Goal: Task Accomplishment & Management: Manage account settings

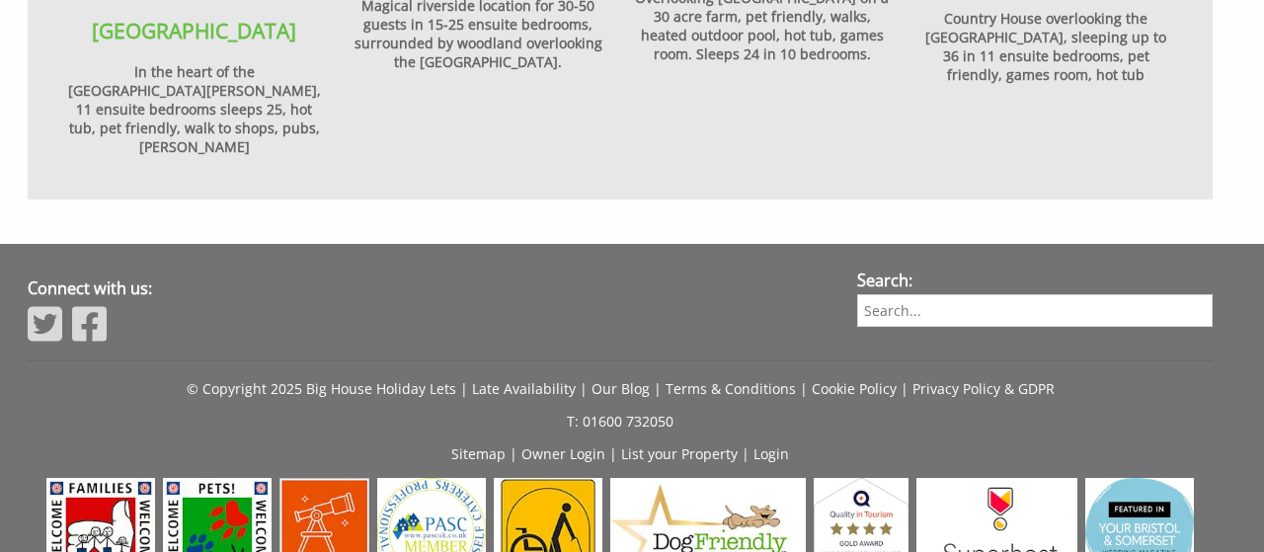
scroll to position [2413, 0]
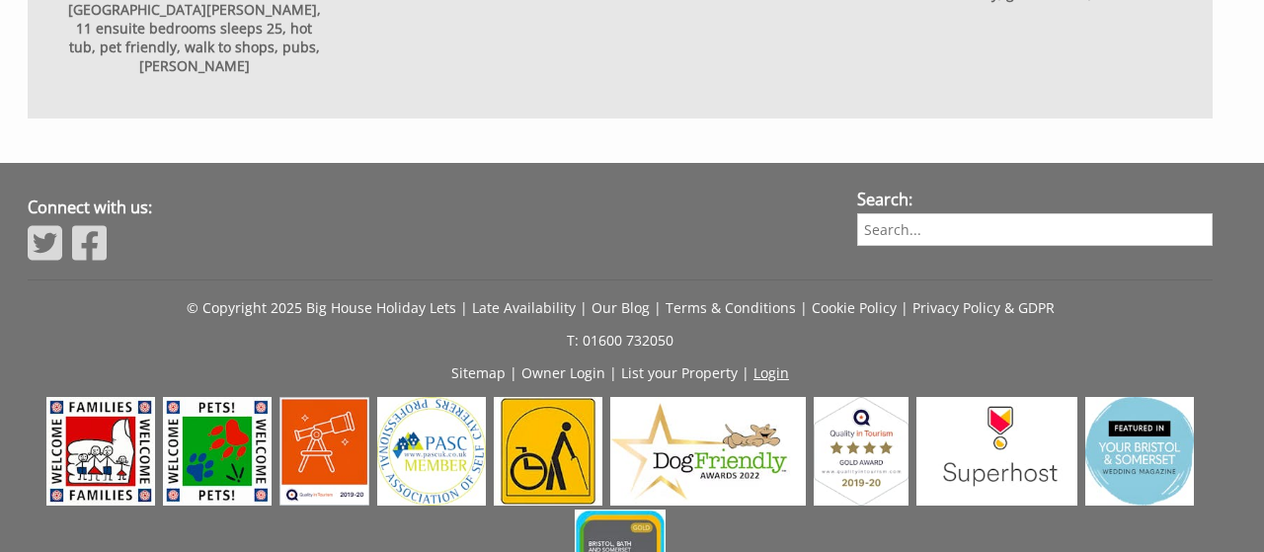
click at [778, 363] on link "Login" at bounding box center [771, 372] width 36 height 19
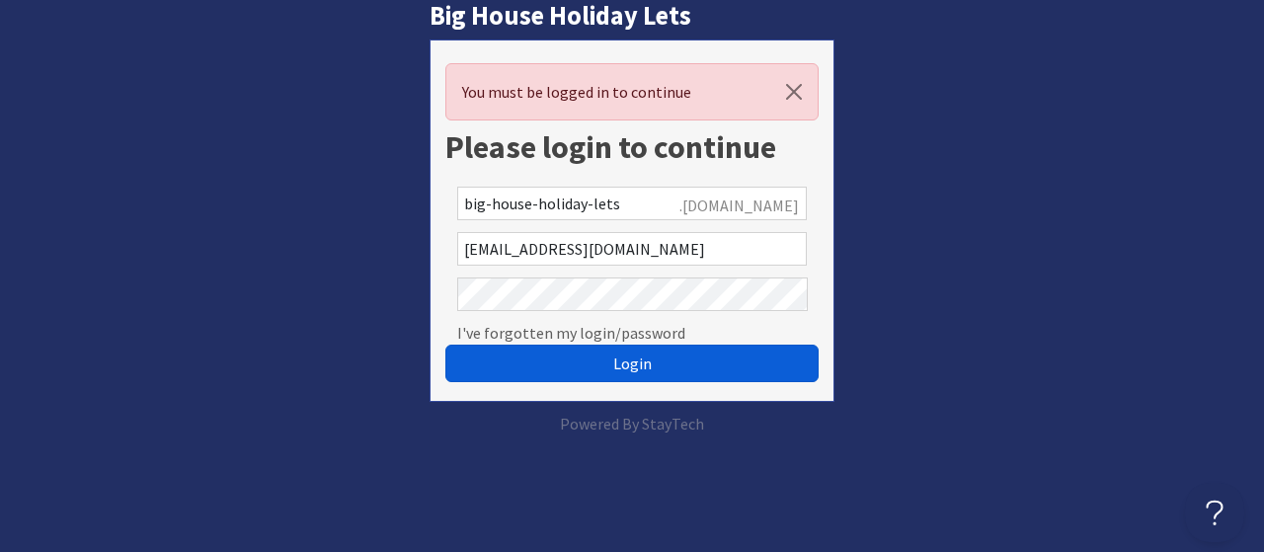
click at [651, 359] on button "Login" at bounding box center [632, 364] width 374 height 38
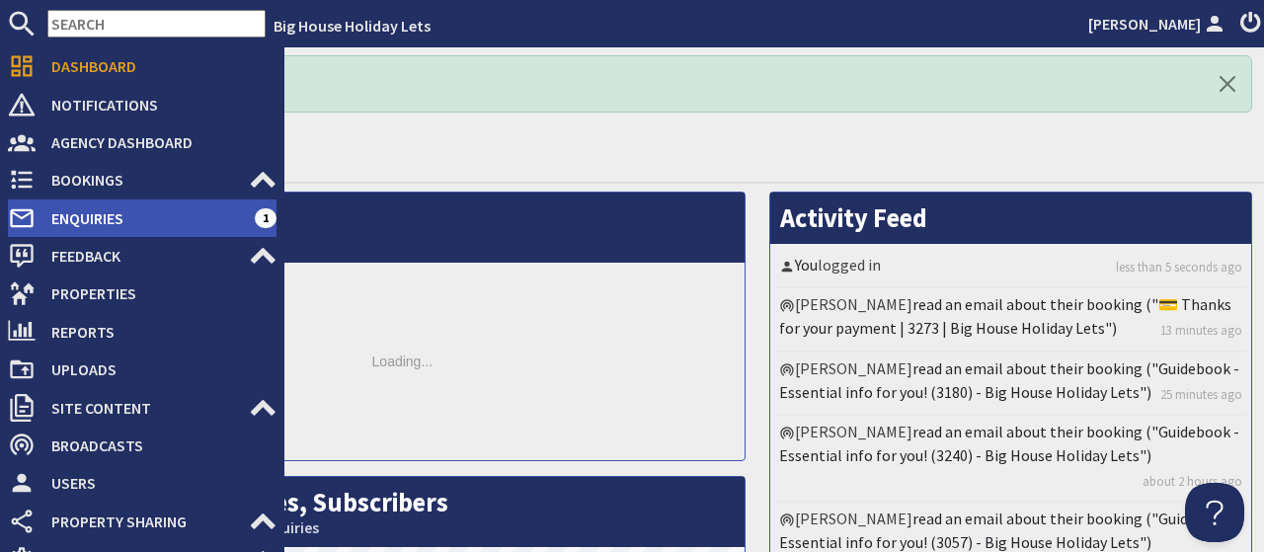
click at [81, 220] on span "Enquiries" at bounding box center [145, 218] width 219 height 32
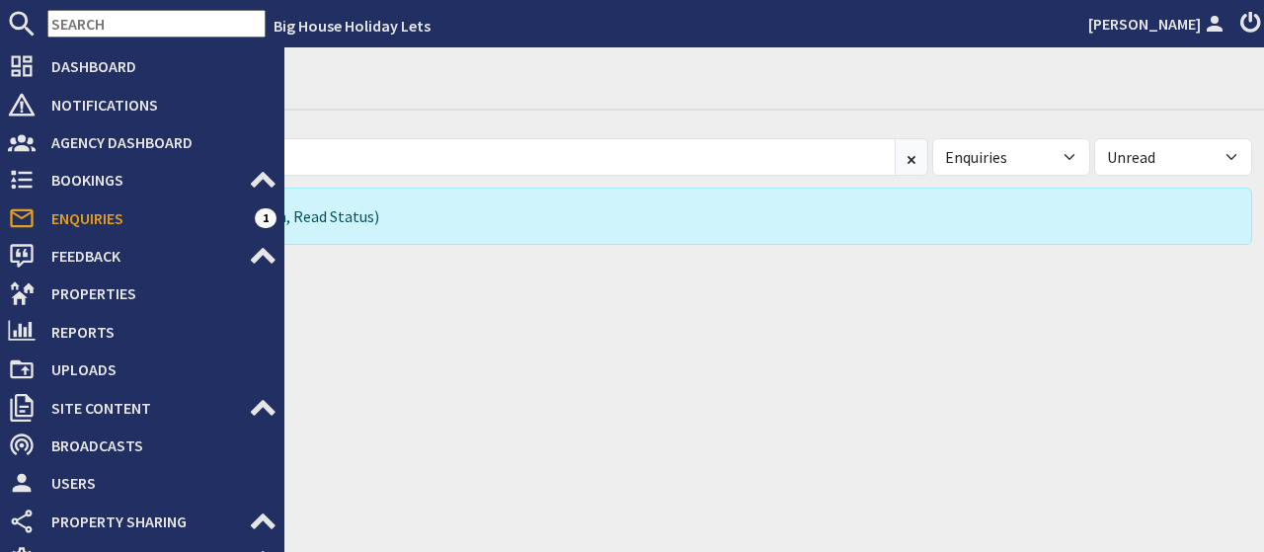
click at [81, 220] on span "Enquiries" at bounding box center [145, 218] width 219 height 32
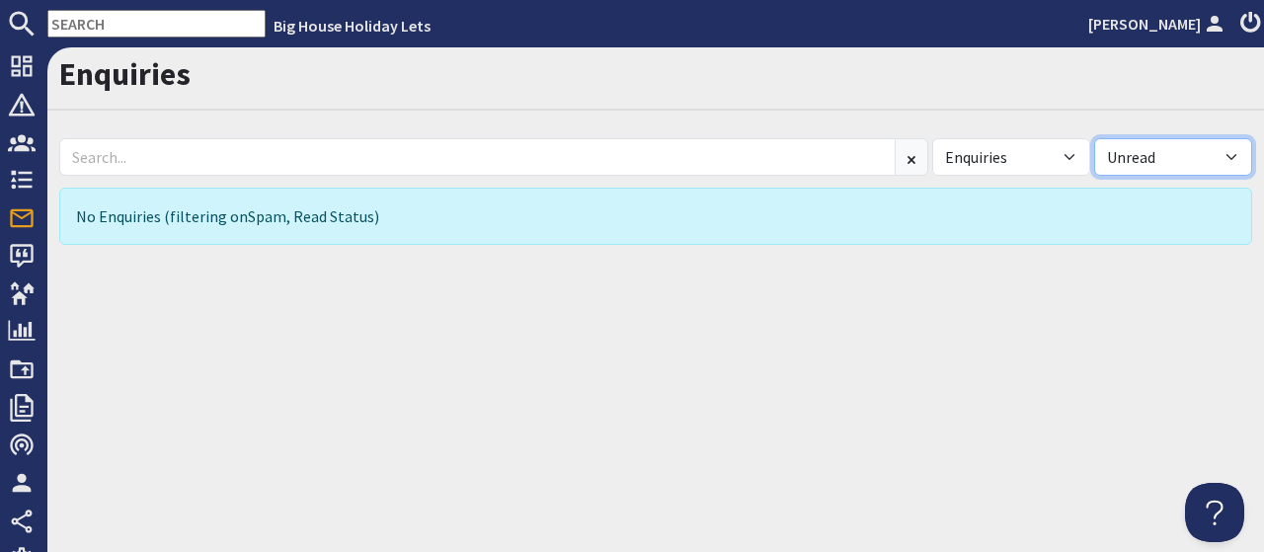
select select
click option "All" at bounding box center [0, 0] width 0 height 0
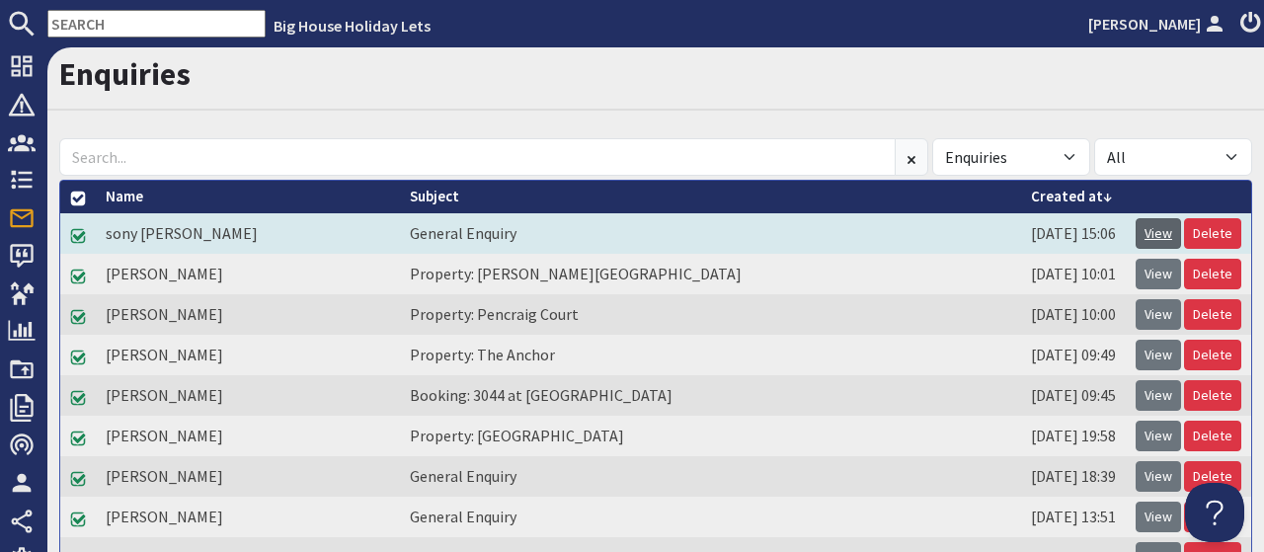
click at [1150, 232] on link "View" at bounding box center [1158, 233] width 45 height 31
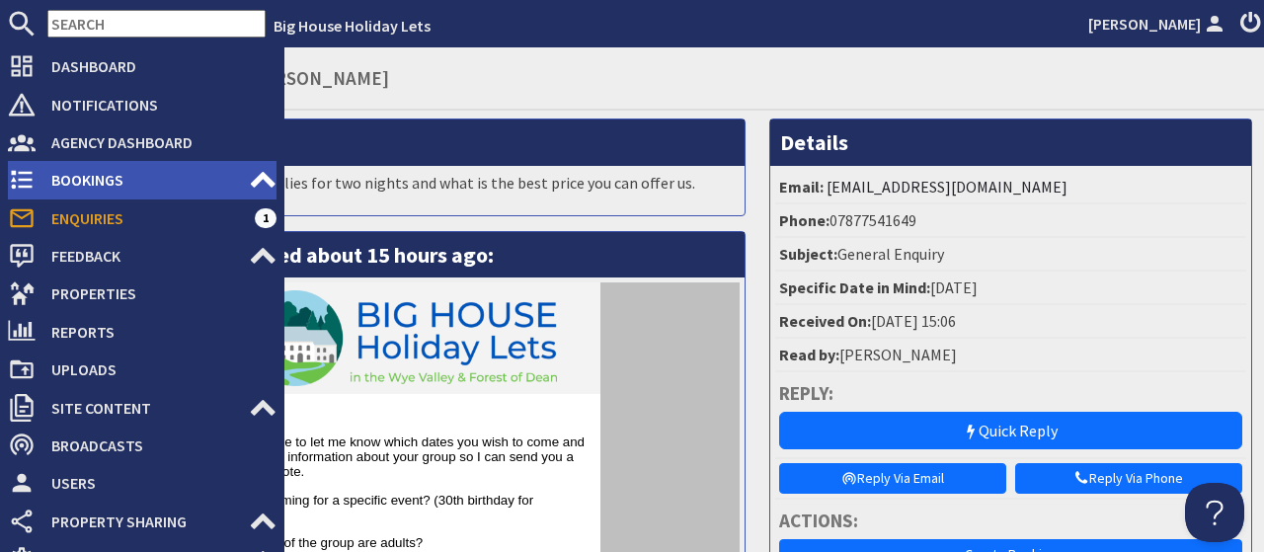
click at [66, 175] on span "Bookings" at bounding box center [142, 180] width 213 height 32
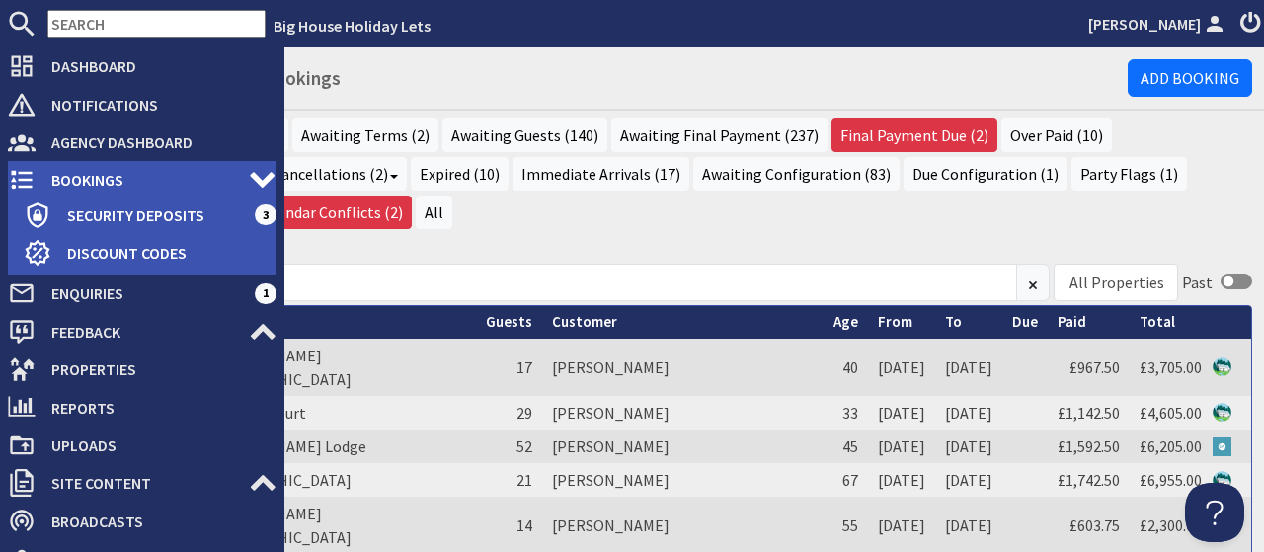
click at [75, 181] on span "Bookings" at bounding box center [142, 180] width 213 height 32
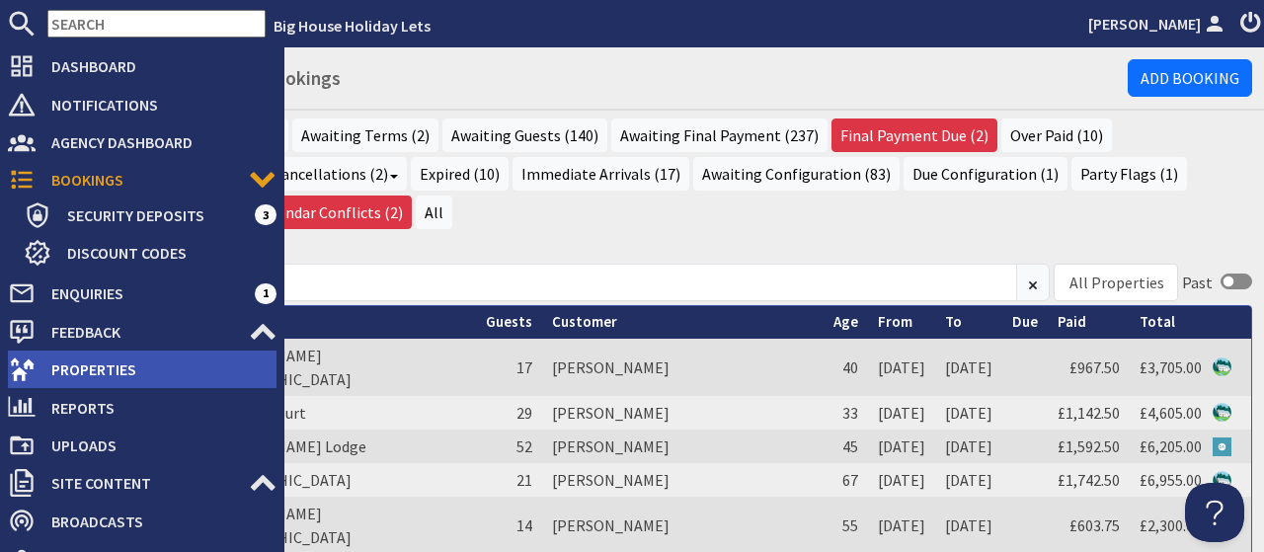
click at [92, 369] on span "Properties" at bounding box center [156, 370] width 241 height 32
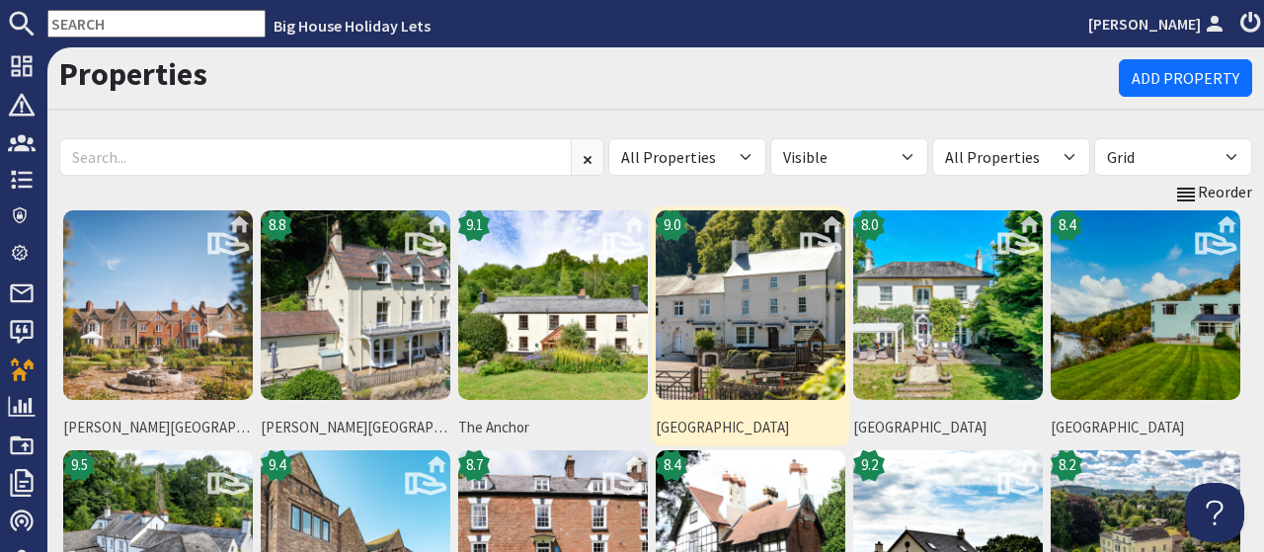
click at [750, 314] on img at bounding box center [751, 305] width 190 height 190
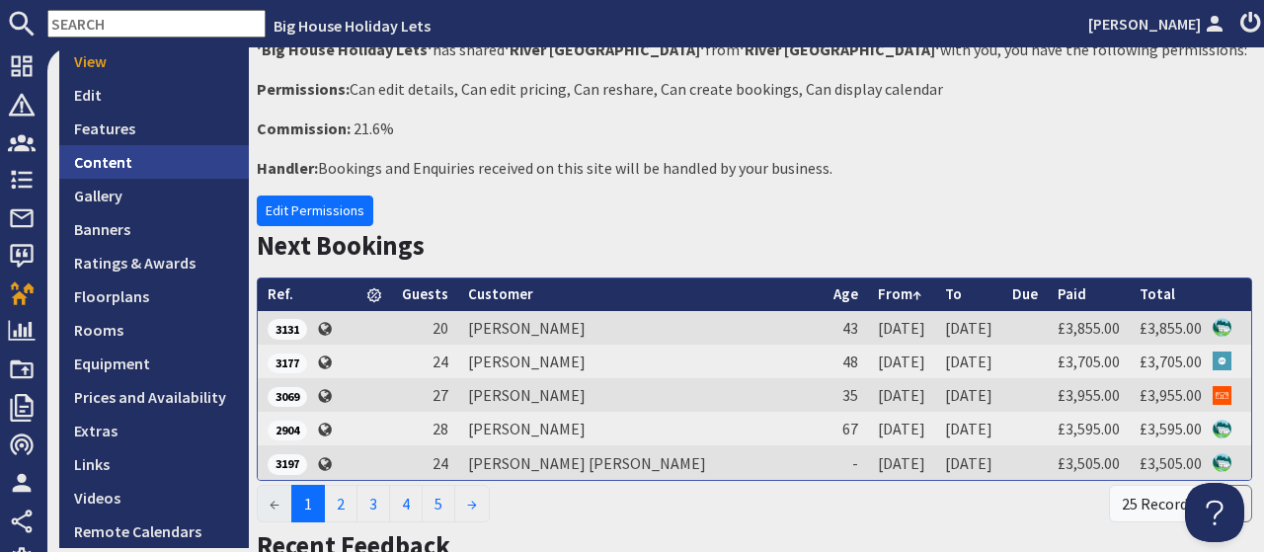
scroll to position [337, 0]
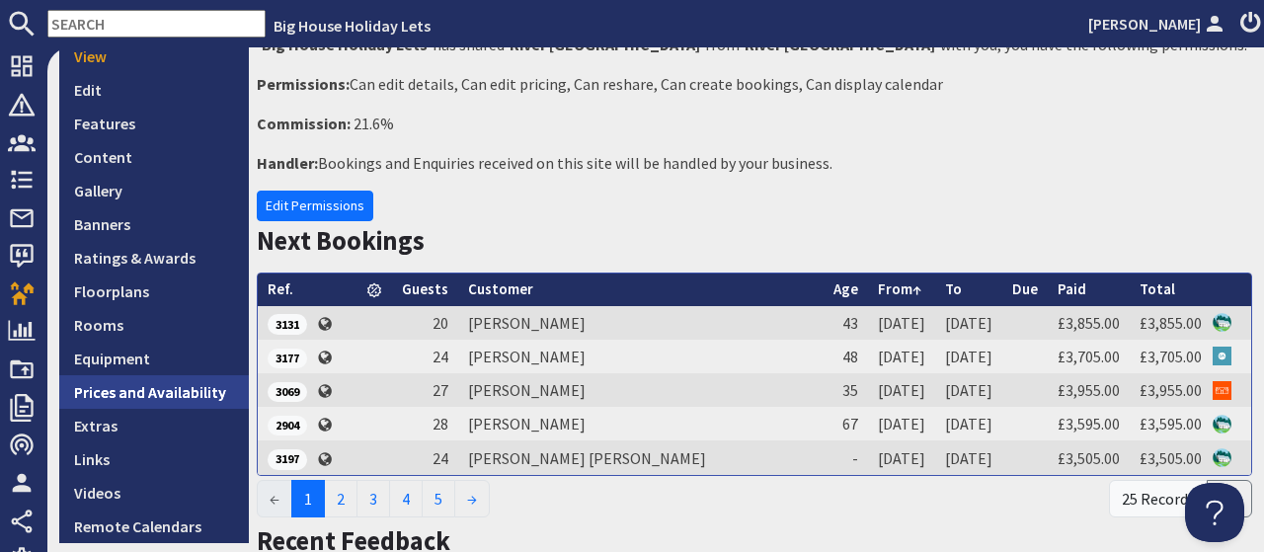
click at [177, 402] on link "Prices and Availability" at bounding box center [154, 392] width 190 height 34
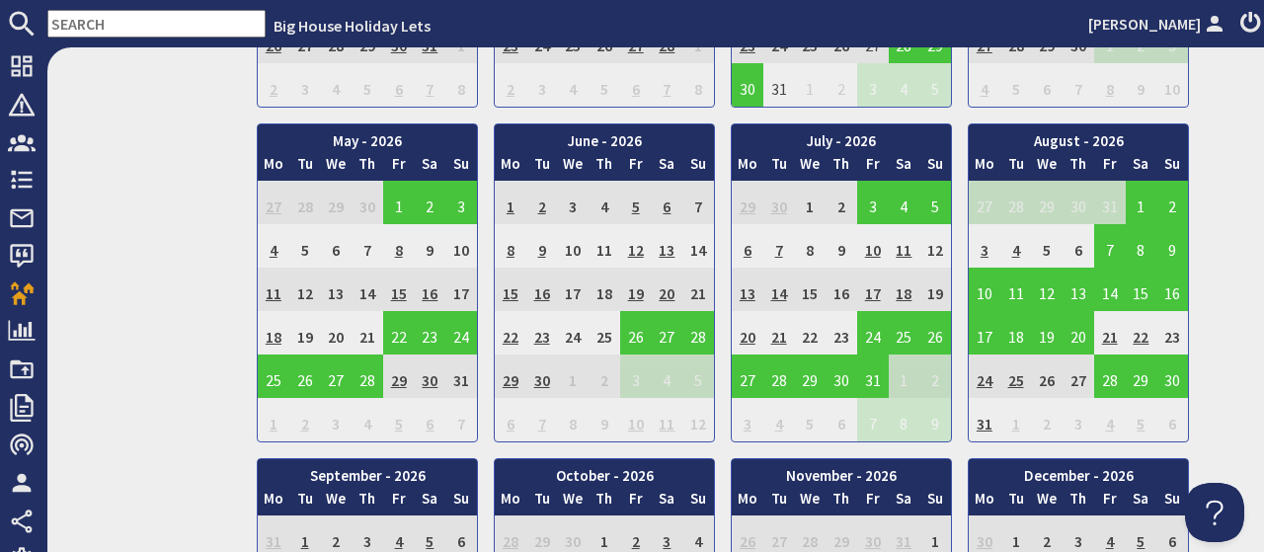
scroll to position [1439, 0]
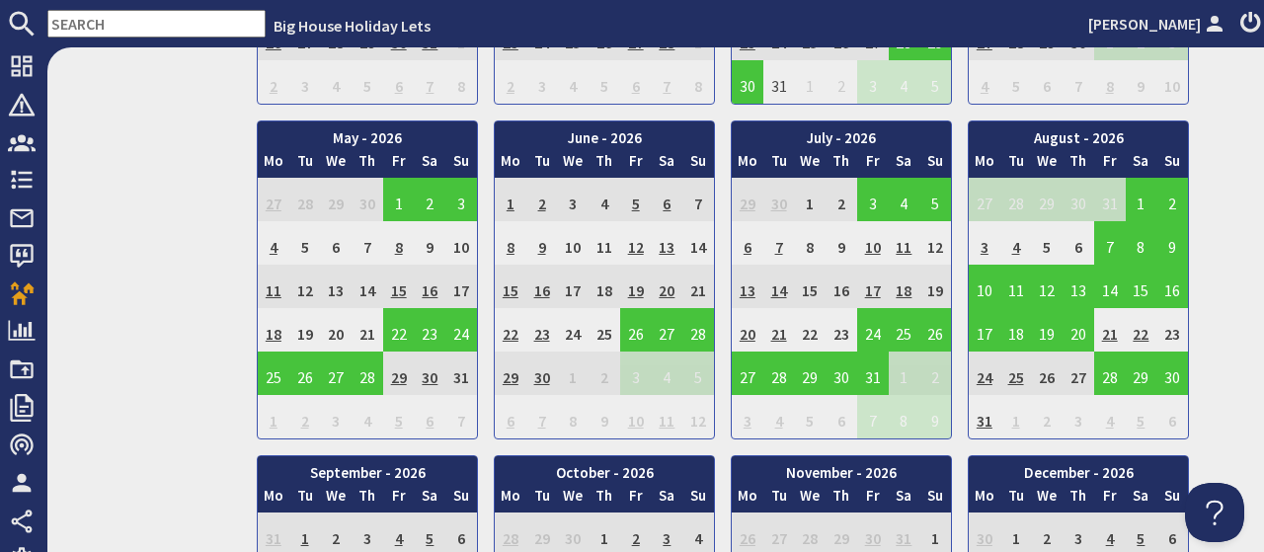
click at [1018, 243] on td "4" at bounding box center [1016, 242] width 32 height 43
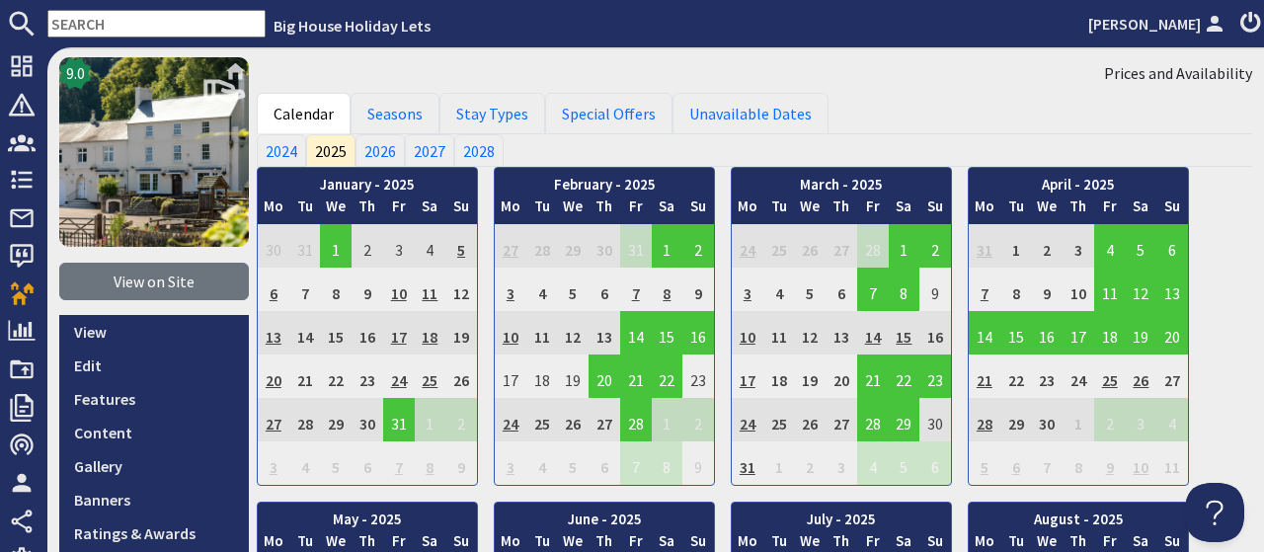
scroll to position [0, 0]
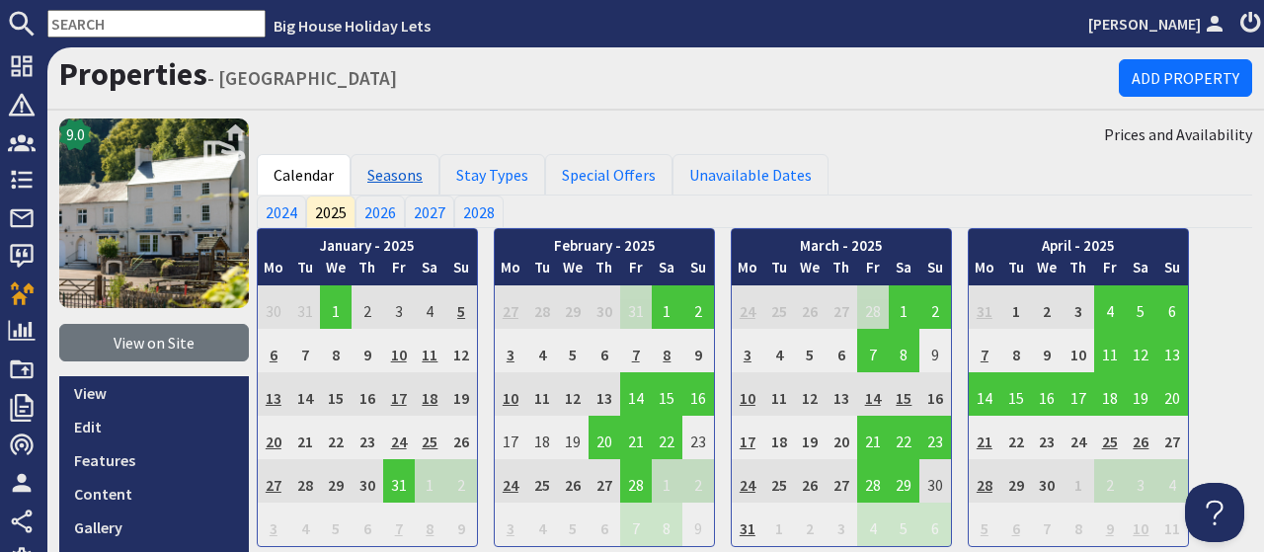
click at [387, 177] on link "Seasons" at bounding box center [395, 174] width 89 height 41
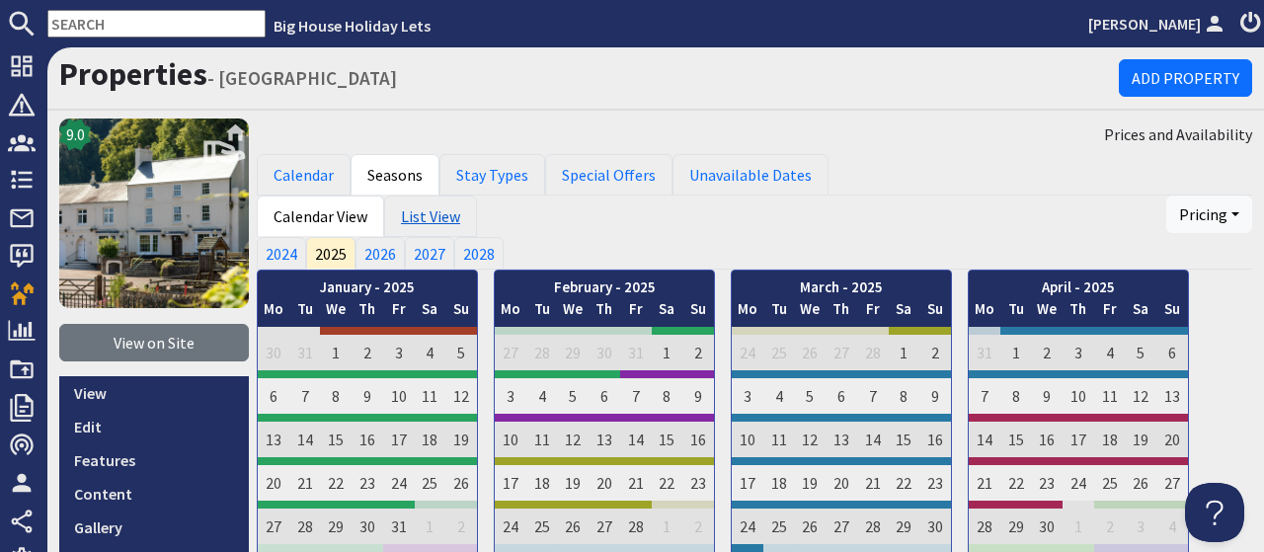
click at [430, 223] on link "List View" at bounding box center [430, 216] width 93 height 41
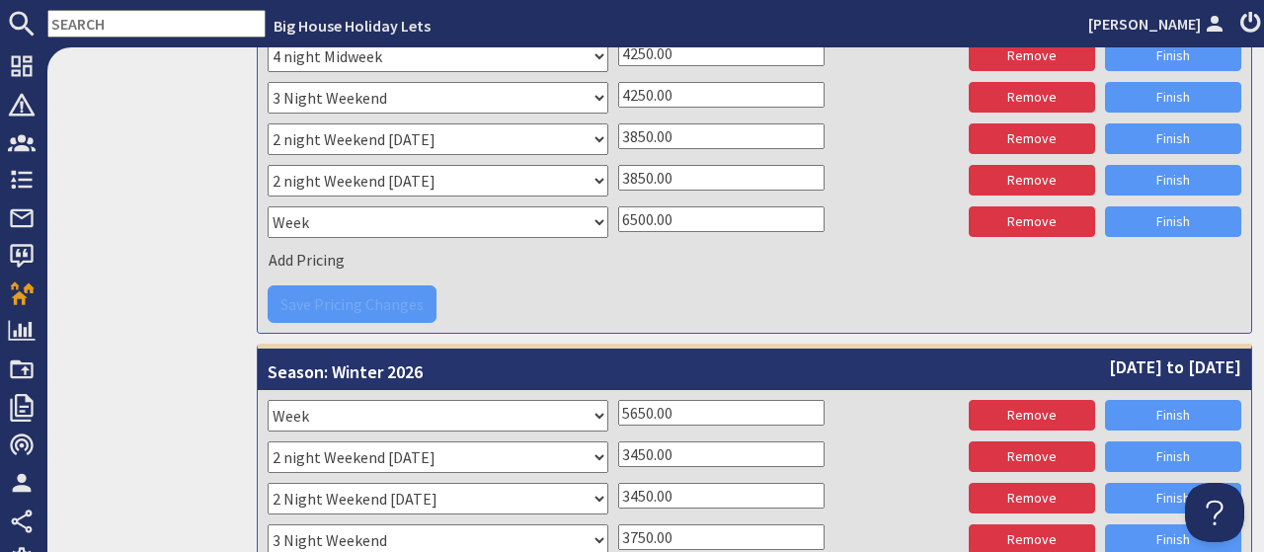
scroll to position [10165, 0]
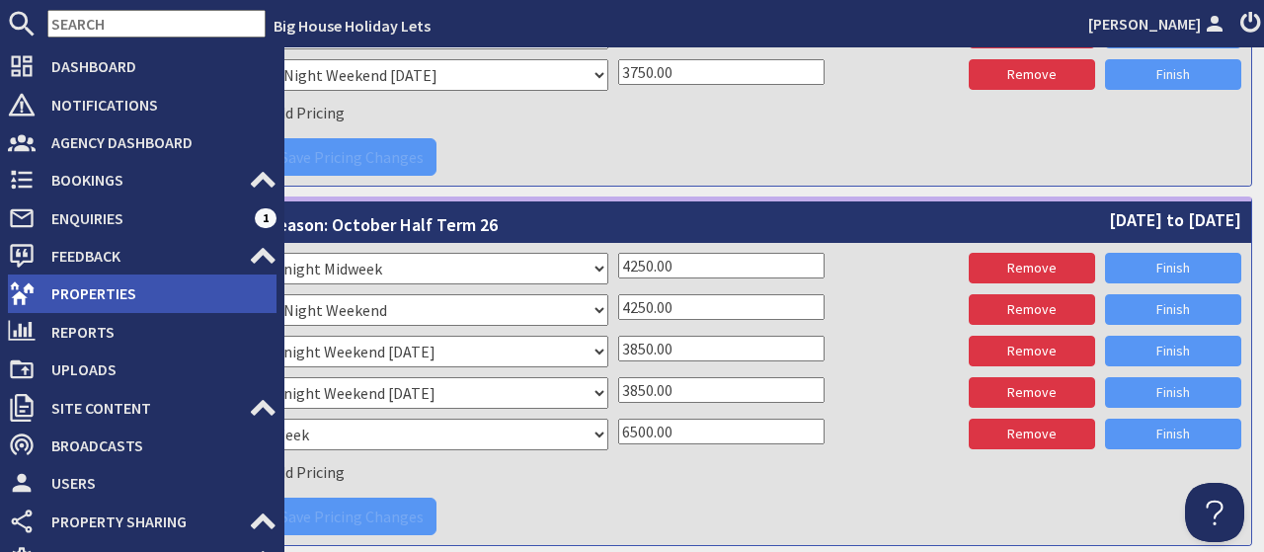
click at [90, 290] on span "Properties" at bounding box center [156, 293] width 241 height 32
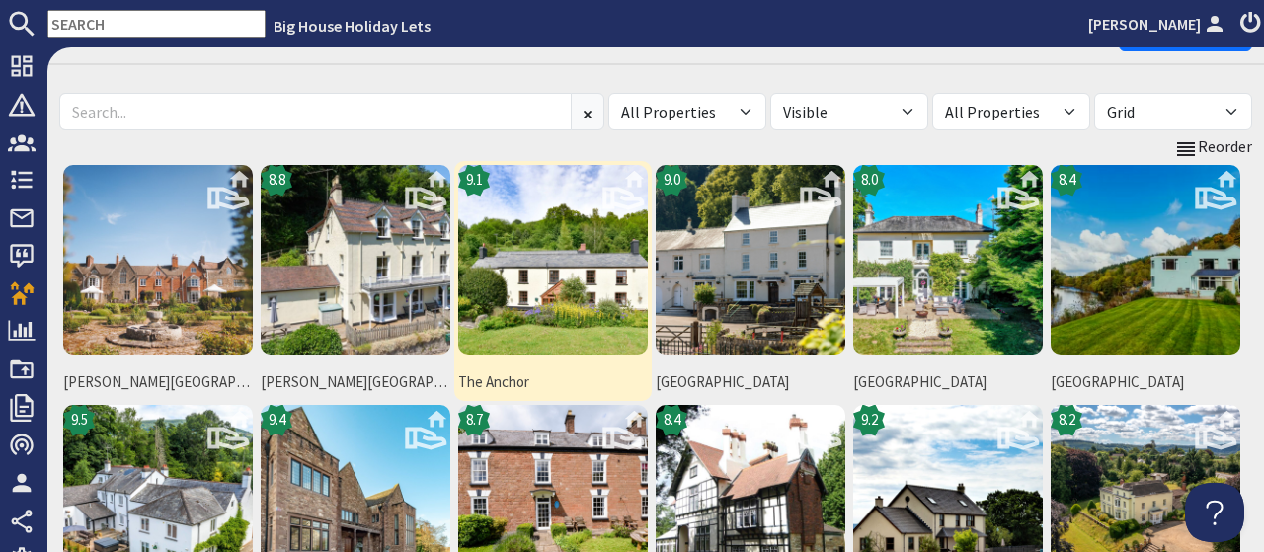
scroll to position [122, 0]
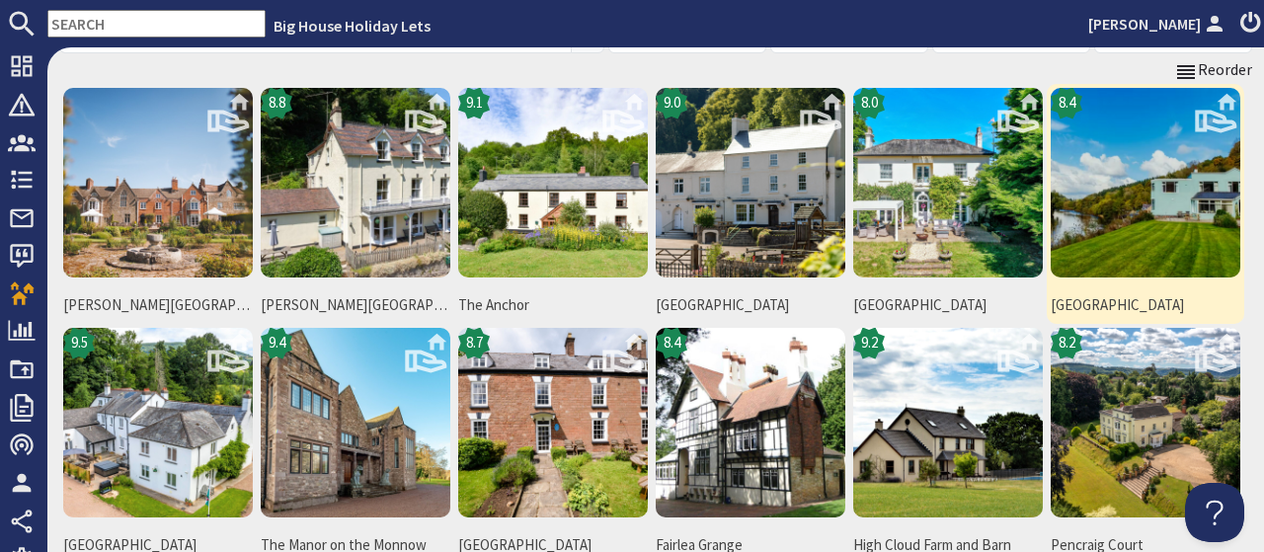
click at [1095, 173] on img at bounding box center [1146, 183] width 190 height 190
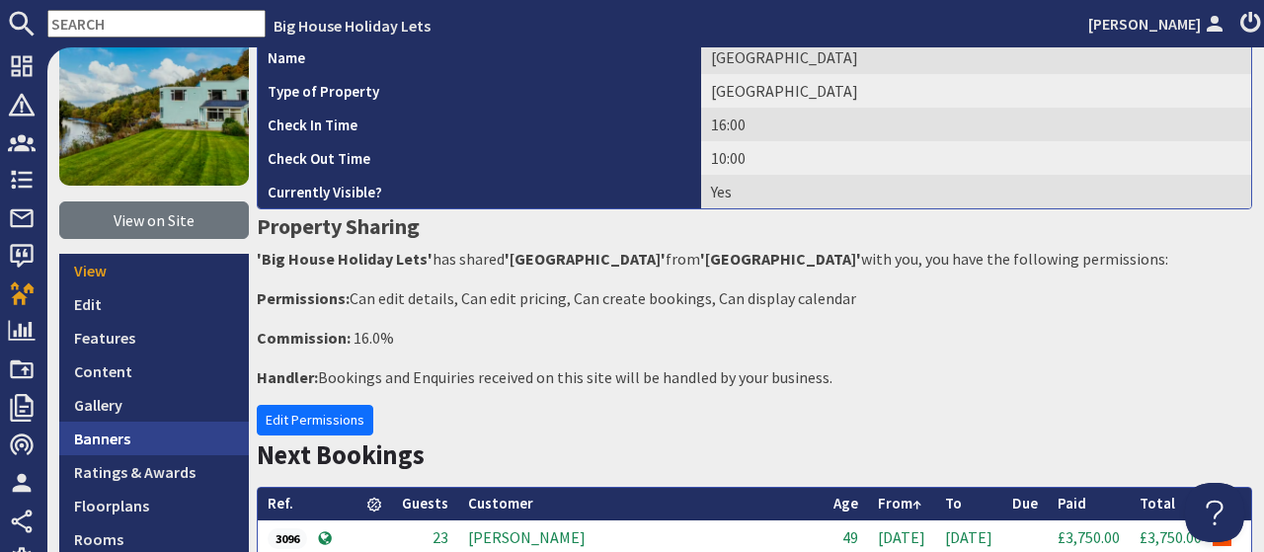
scroll to position [245, 0]
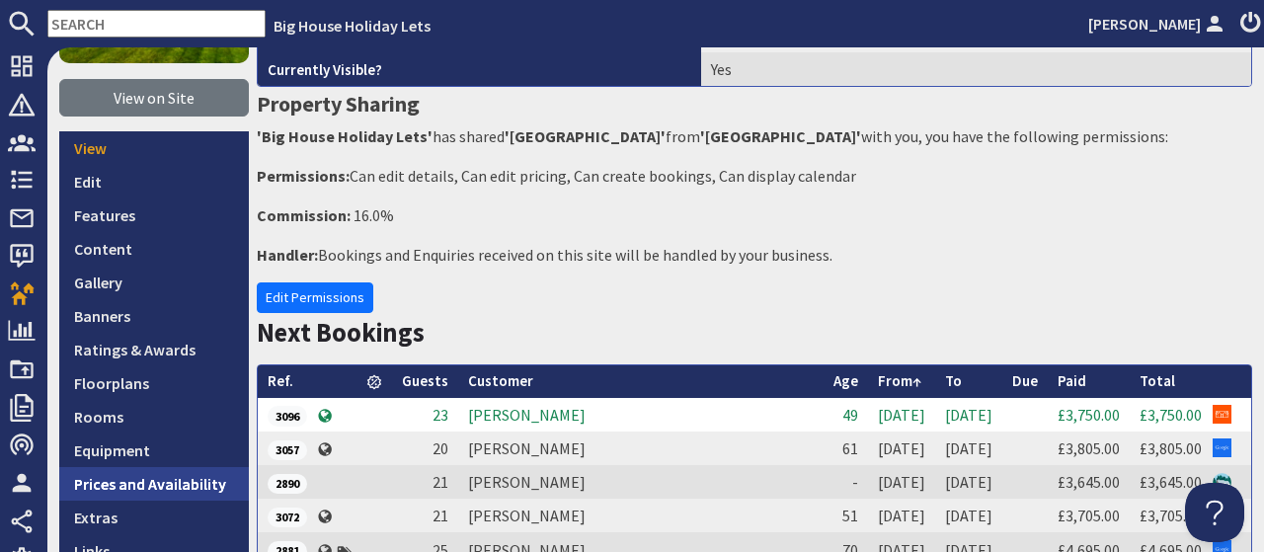
click at [149, 477] on link "Prices and Availability" at bounding box center [154, 484] width 190 height 34
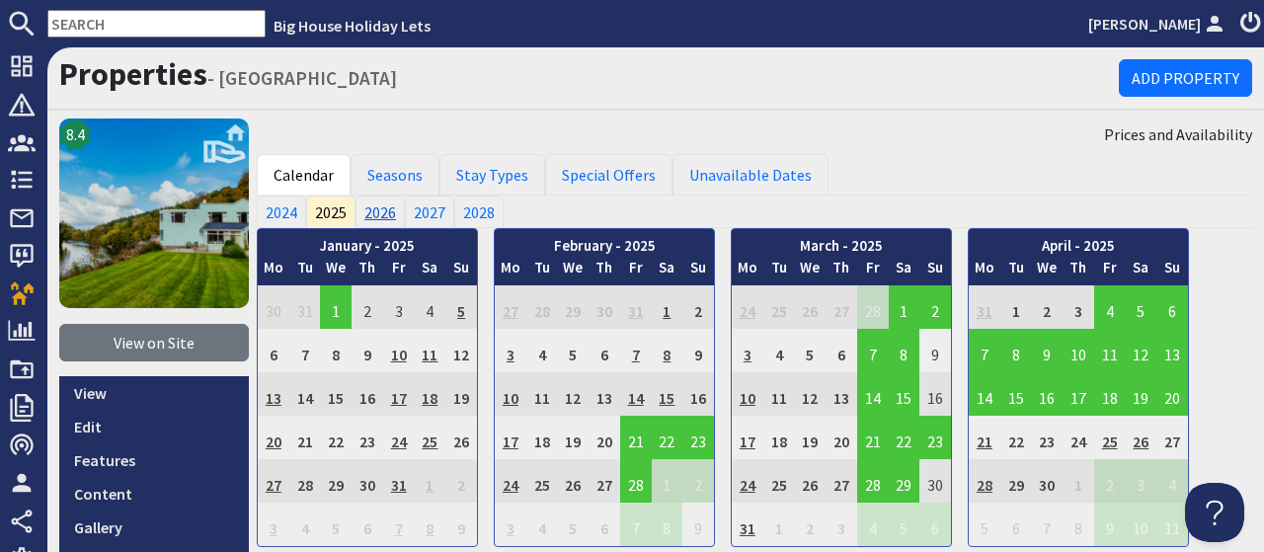
click at [388, 208] on link "2026" at bounding box center [379, 212] width 49 height 32
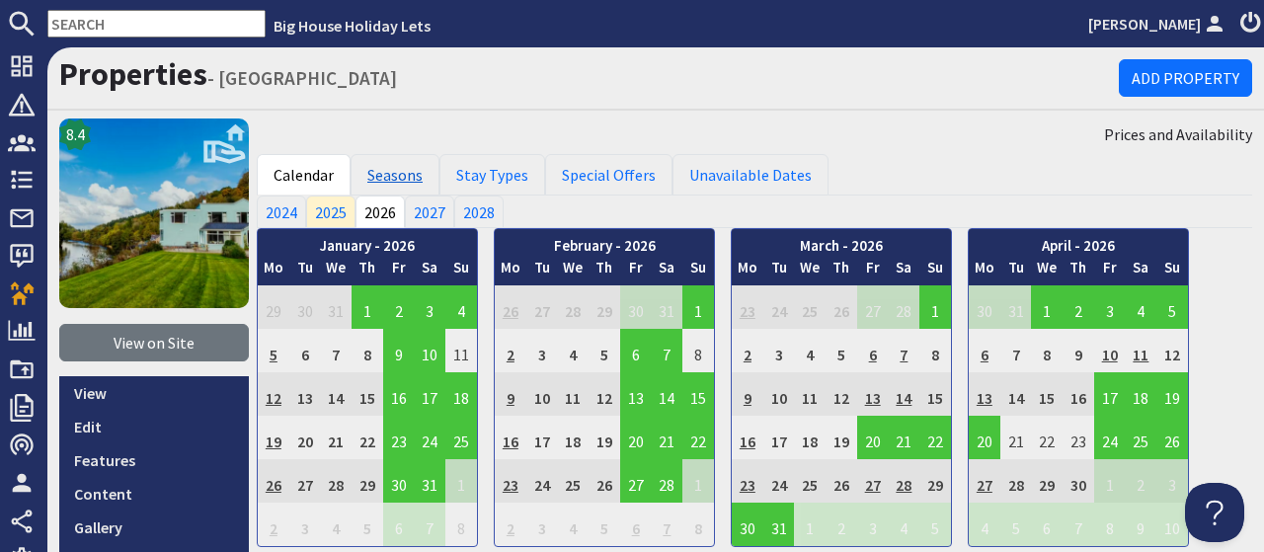
click at [404, 177] on link "Seasons" at bounding box center [395, 174] width 89 height 41
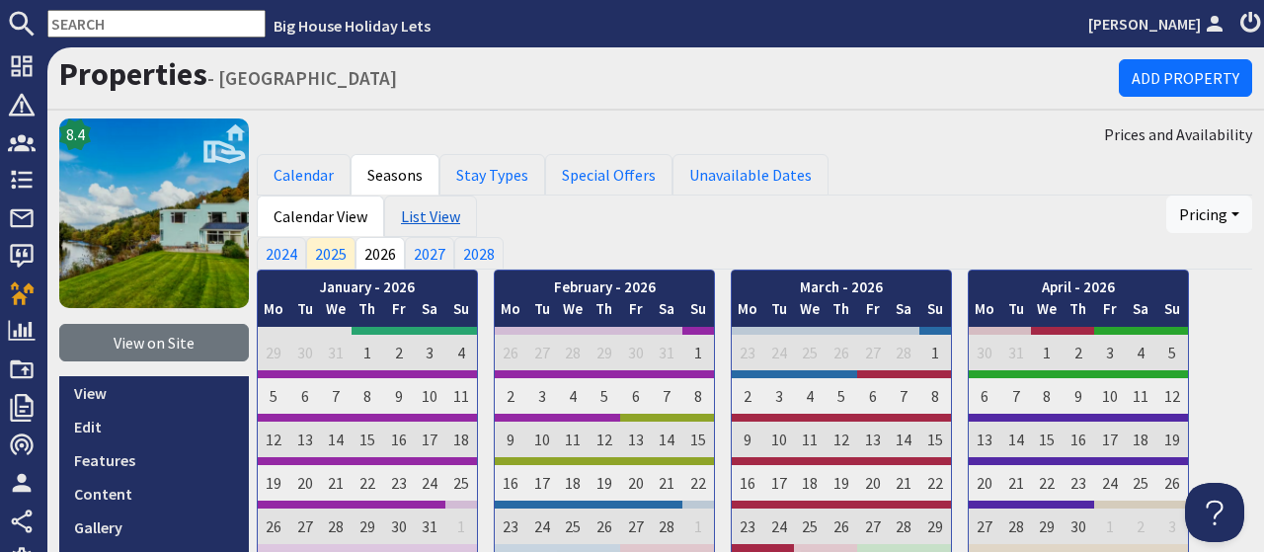
click at [426, 212] on link "List View" at bounding box center [430, 216] width 93 height 41
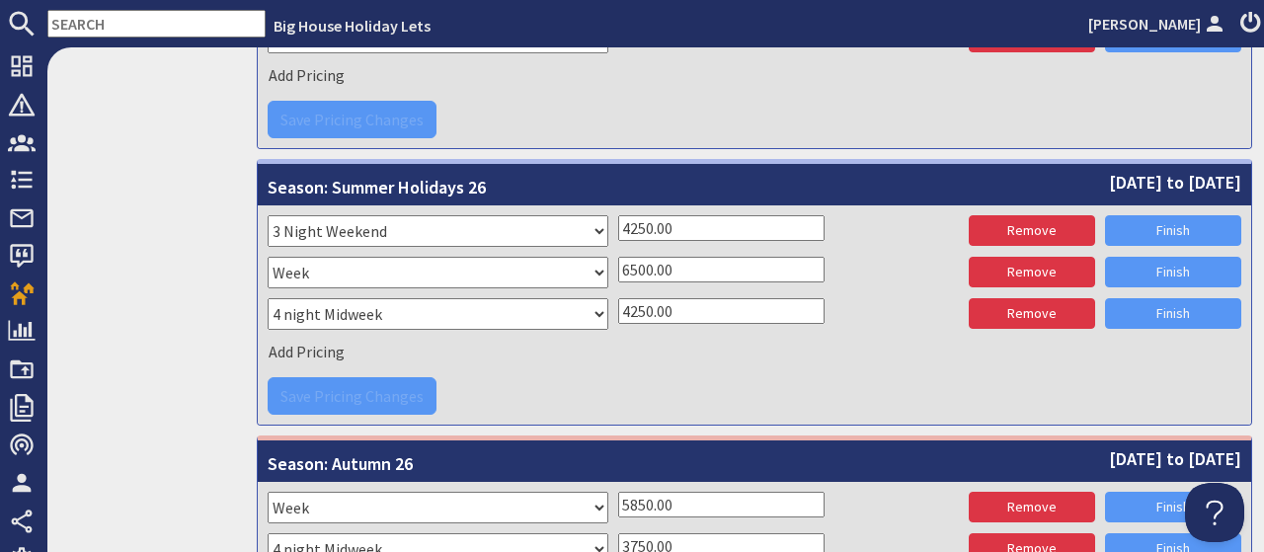
scroll to position [4142, 0]
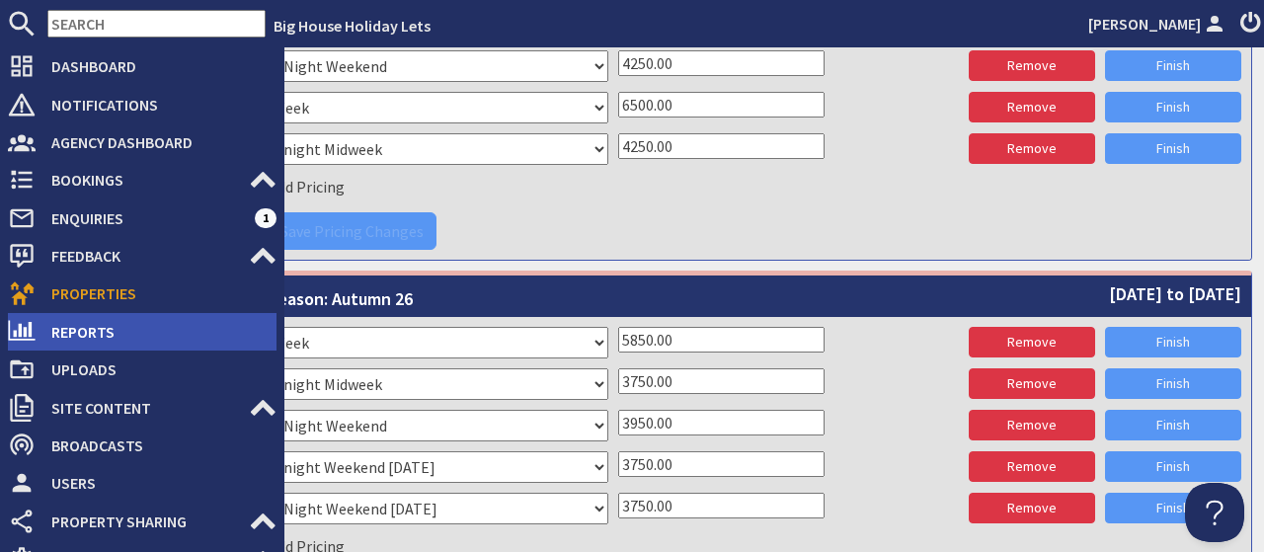
click at [76, 323] on span "Reports" at bounding box center [156, 332] width 241 height 32
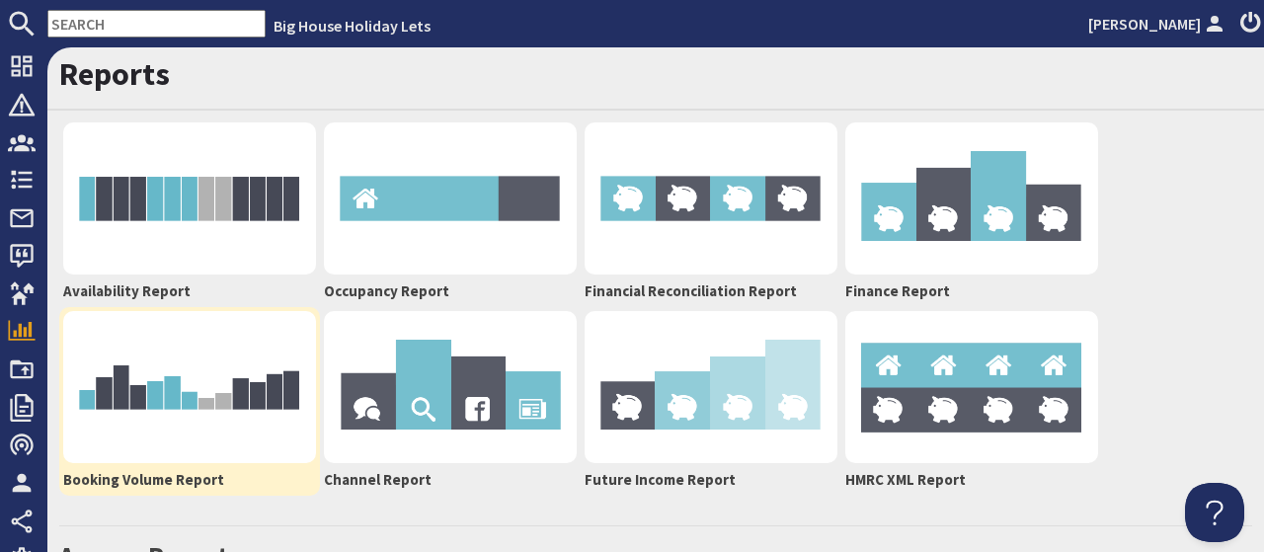
click at [204, 378] on img at bounding box center [189, 387] width 253 height 152
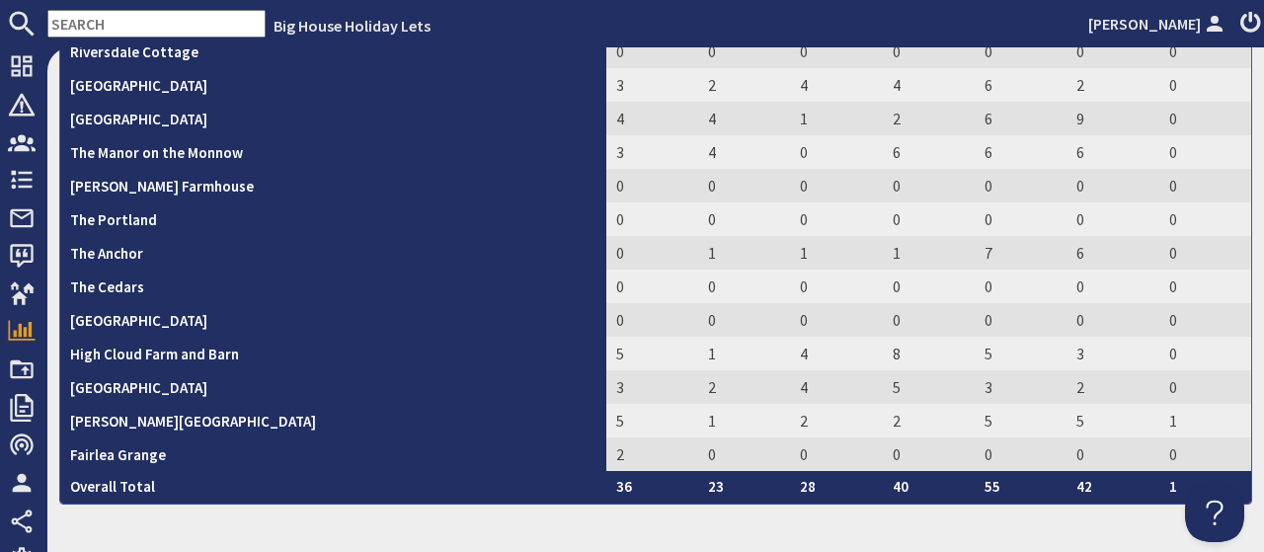
scroll to position [599, 0]
